Goal: Subscribe to service/newsletter

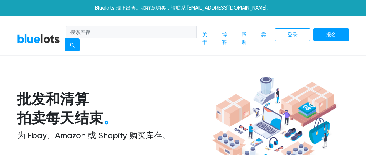
click at [175, 55] on nav "BlueLots 关于 博客 帮助 卖 登录 报名" at bounding box center [183, 39] width 366 height 34
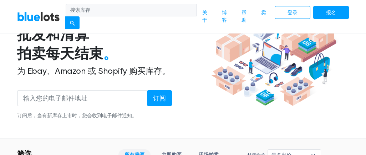
scroll to position [65, 0]
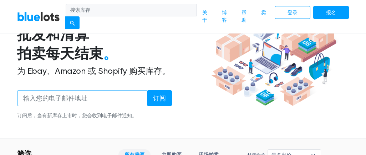
click at [68, 95] on input "email" at bounding box center [82, 98] width 130 height 16
type input "windcopperbell@gmail.com"
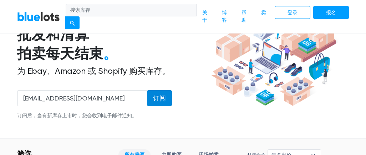
click at [164, 90] on input "订阅" at bounding box center [159, 98] width 25 height 16
type input "Subscribe"
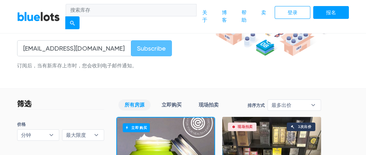
scroll to position [130, 0]
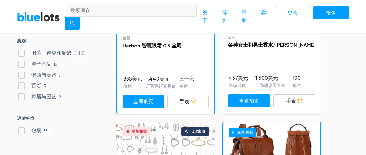
scroll to position [325, 0]
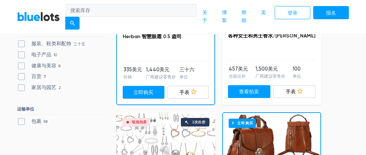
click at [22, 51] on label "电子产品 10" at bounding box center [38, 55] width 42 height 8
click at [22, 51] on input "电子产品 10" at bounding box center [19, 53] width 5 height 5
checkbox input "true"
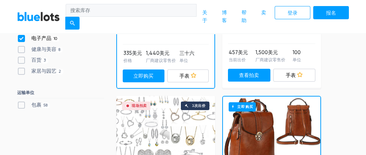
scroll to position [302, 0]
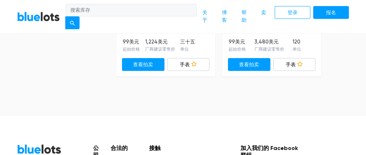
scroll to position [1287, 0]
